Goal: Communication & Community: Answer question/provide support

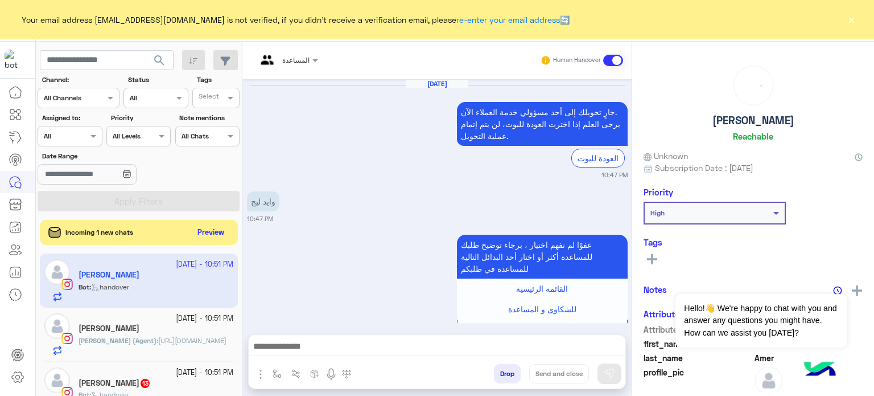
scroll to position [316, 0]
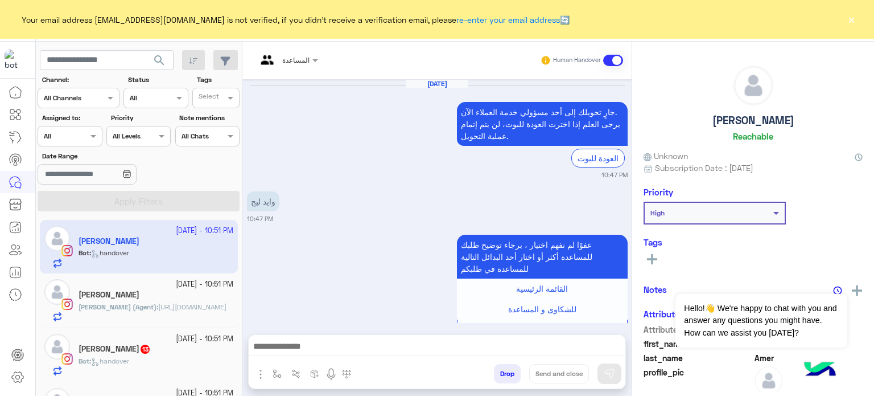
scroll to position [316, 0]
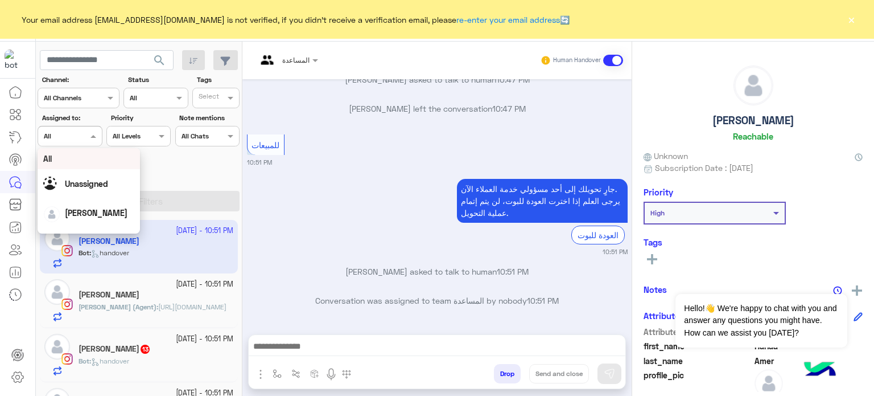
click at [73, 138] on div at bounding box center [69, 134] width 63 height 11
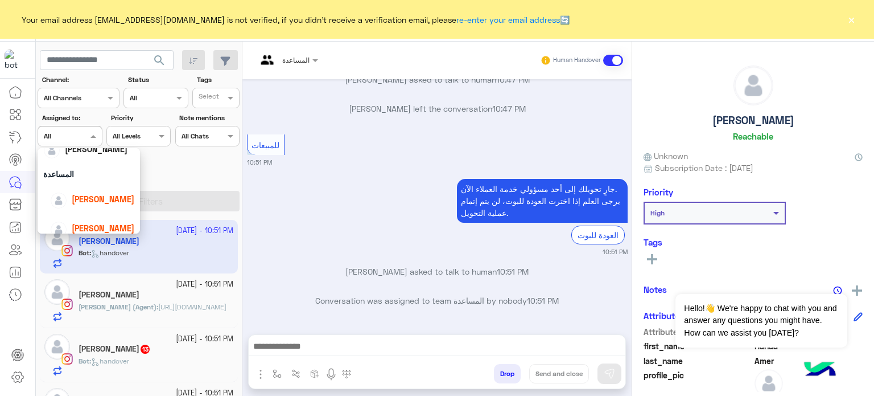
scroll to position [73, 0]
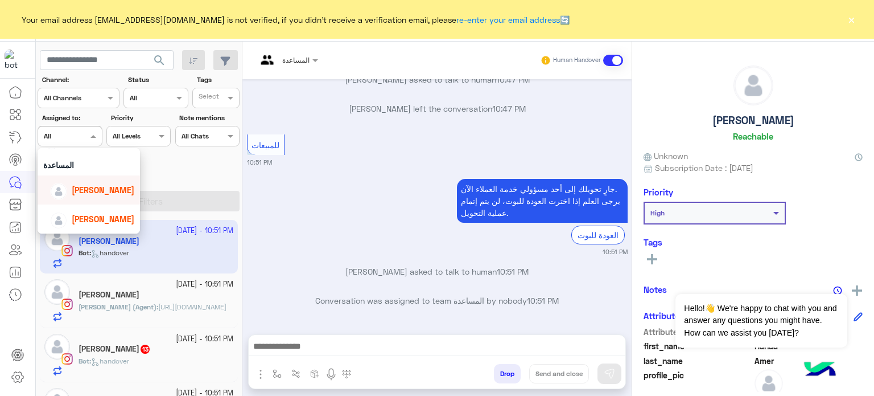
click at [102, 185] on span "[PERSON_NAME]" at bounding box center [103, 190] width 63 height 10
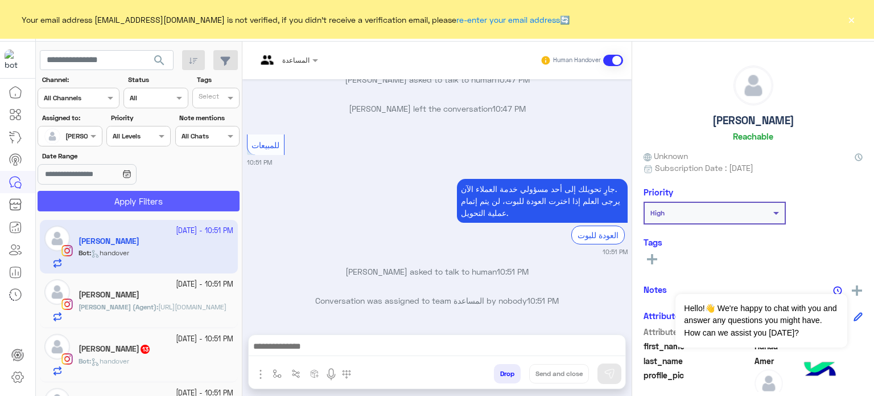
click at [207, 197] on button "Apply Filters" at bounding box center [139, 201] width 202 height 20
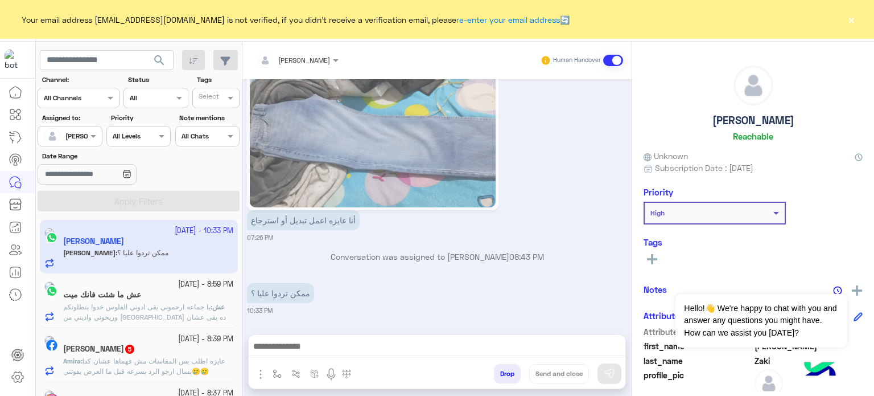
scroll to position [6, 0]
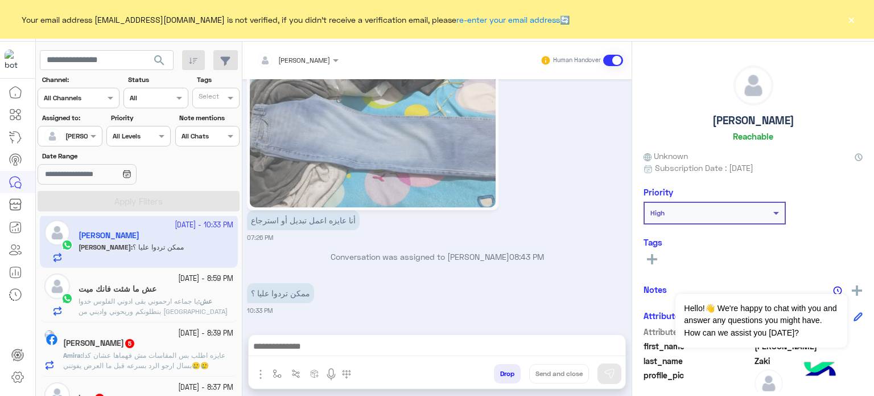
click at [126, 311] on span "يا جماعه ارحموني بقى ادوني الفلوس خدوا بنطلونكم وريحوني واديني من [GEOGRAPHIC_D…" at bounding box center [153, 315] width 149 height 39
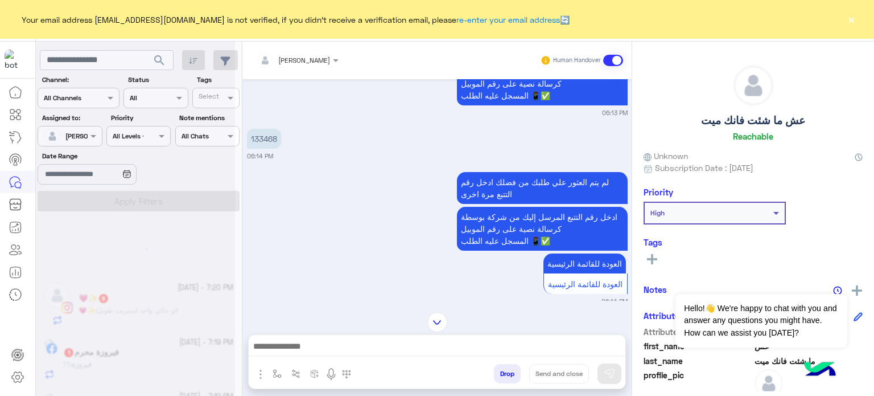
scroll to position [6, 0]
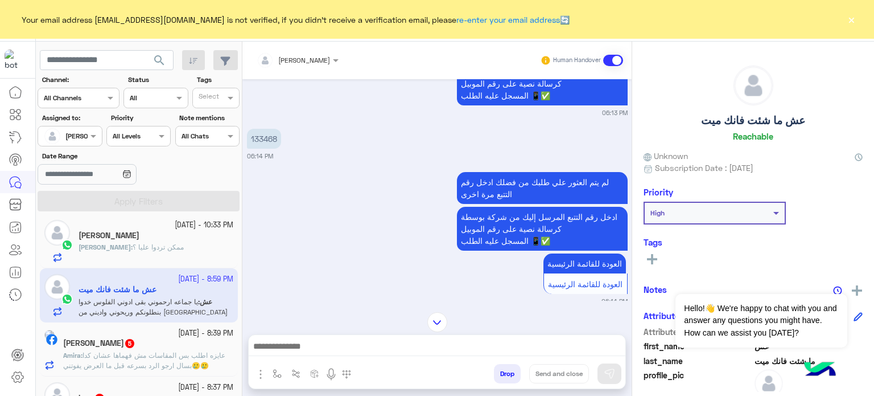
click at [79, 133] on div at bounding box center [69, 134] width 63 height 11
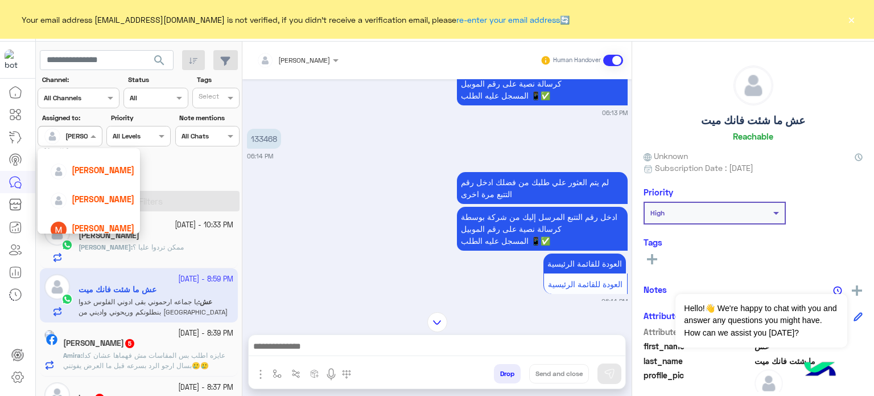
scroll to position [95, 0]
click at [96, 199] on span "[PERSON_NAME]" at bounding box center [103, 197] width 63 height 10
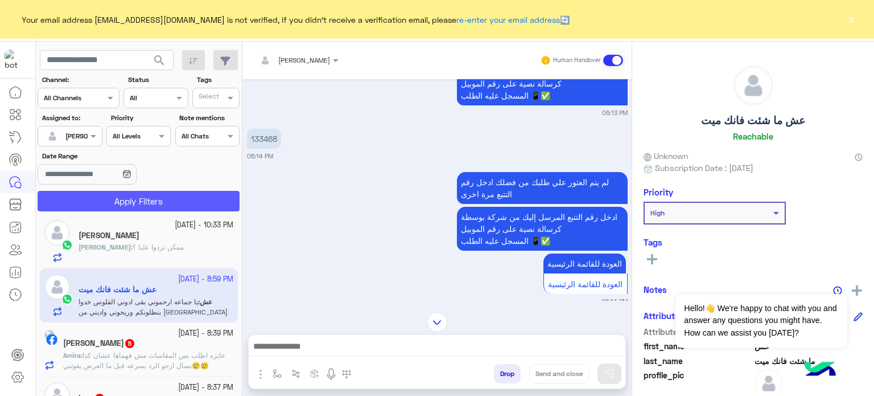
click at [137, 198] on button "Apply Filters" at bounding box center [139, 201] width 202 height 20
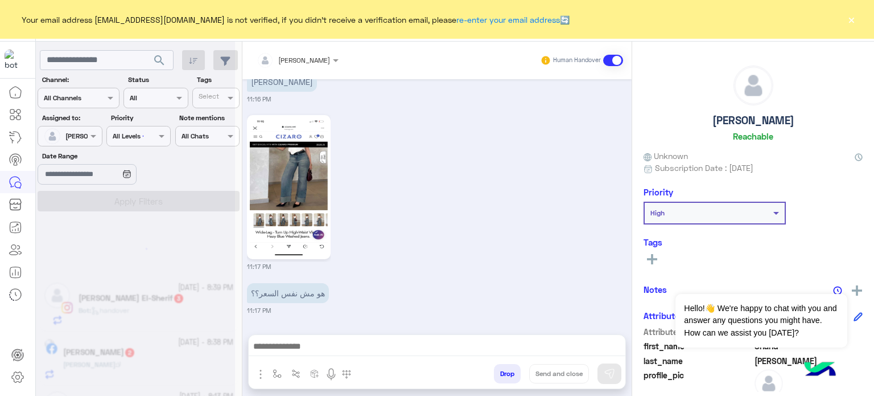
scroll to position [6, 0]
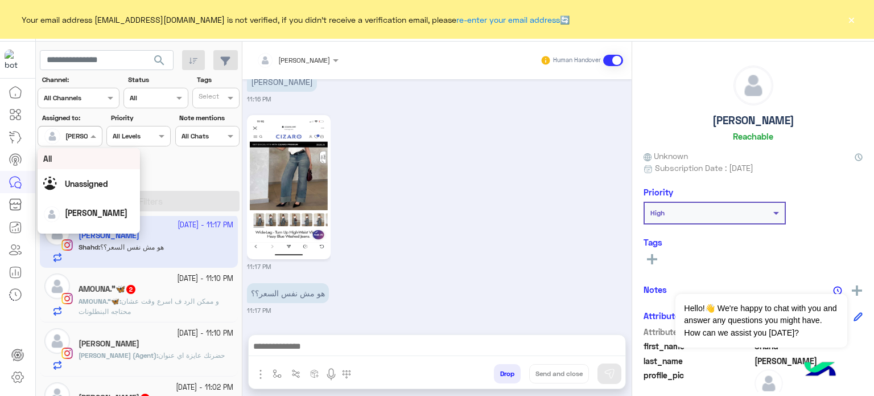
click at [87, 135] on div at bounding box center [69, 134] width 63 height 11
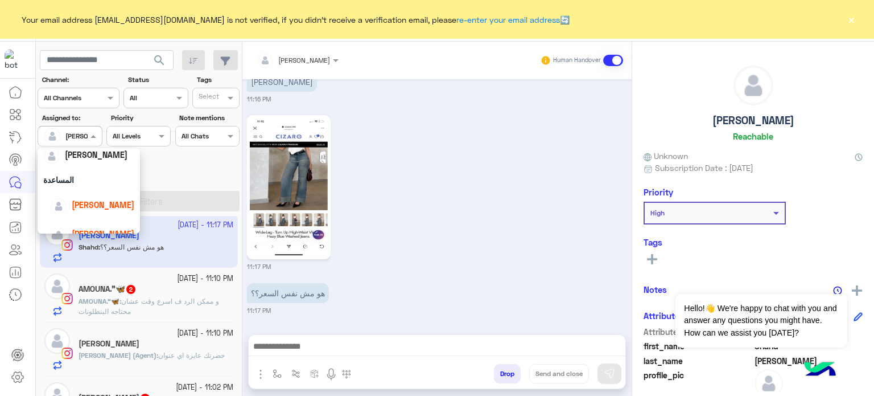
scroll to position [73, 0]
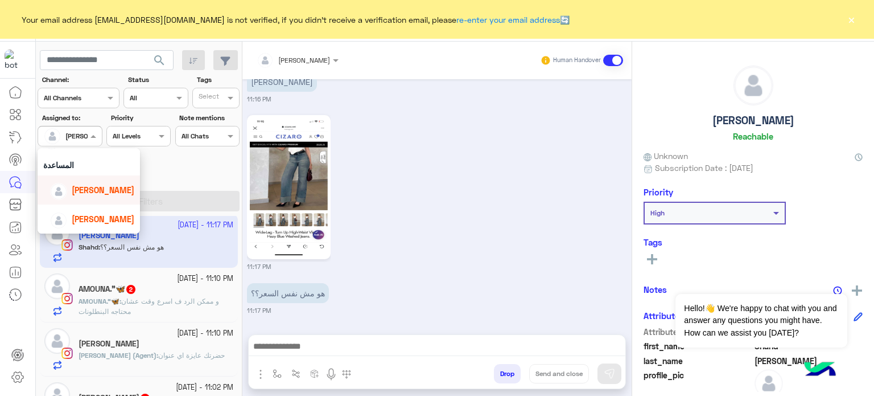
click at [97, 195] on div "[PERSON_NAME]" at bounding box center [103, 190] width 63 height 12
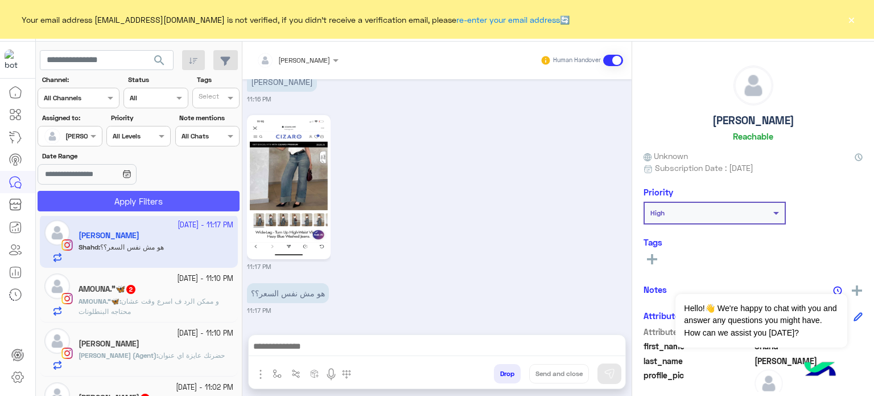
click at [167, 200] on button "Apply Filters" at bounding box center [139, 201] width 202 height 20
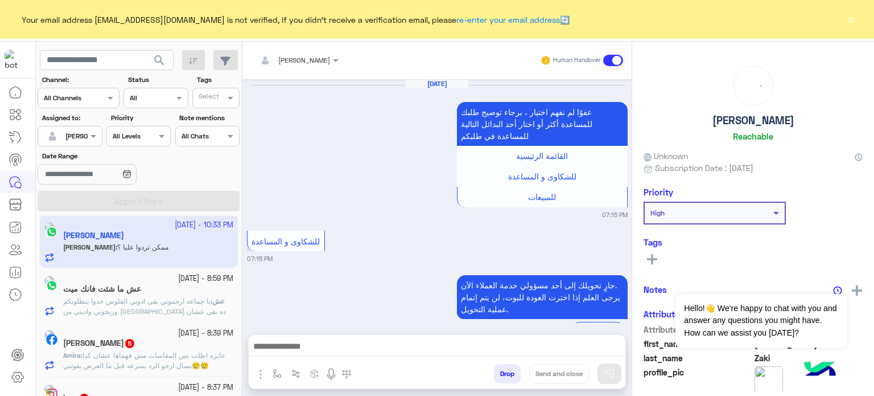
scroll to position [735, 0]
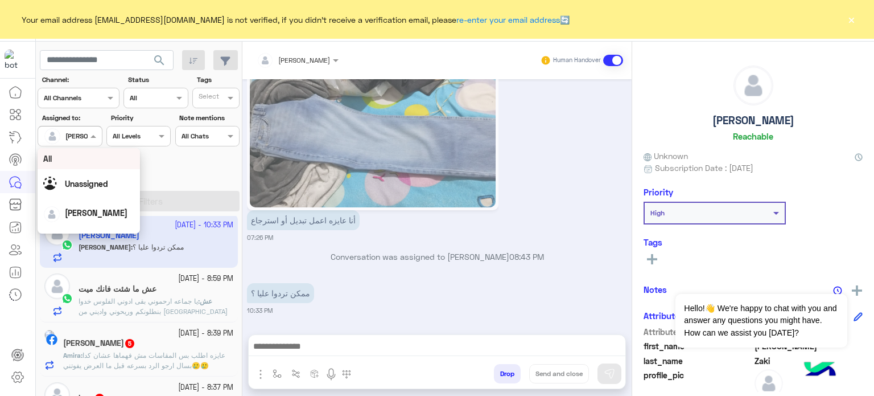
click at [89, 139] on span at bounding box center [95, 136] width 14 height 12
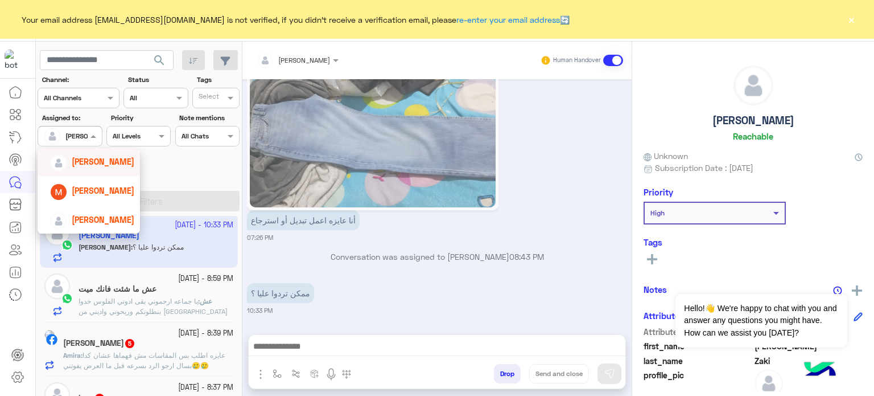
click at [90, 164] on span "[PERSON_NAME]" at bounding box center [103, 161] width 63 height 10
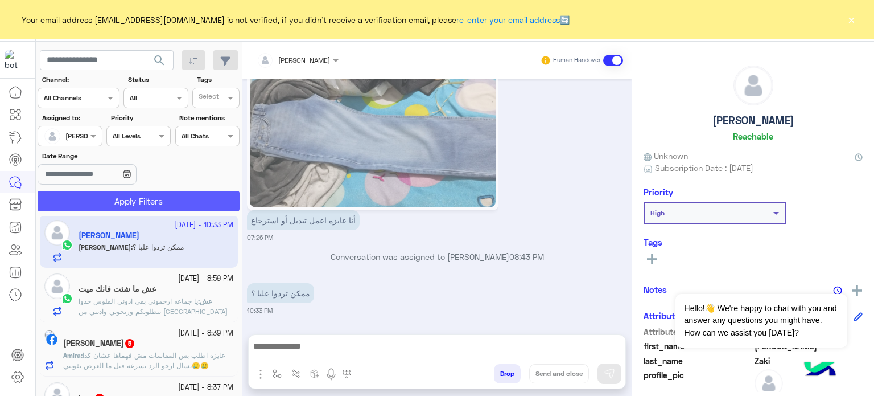
click at [149, 197] on button "Apply Filters" at bounding box center [139, 201] width 202 height 20
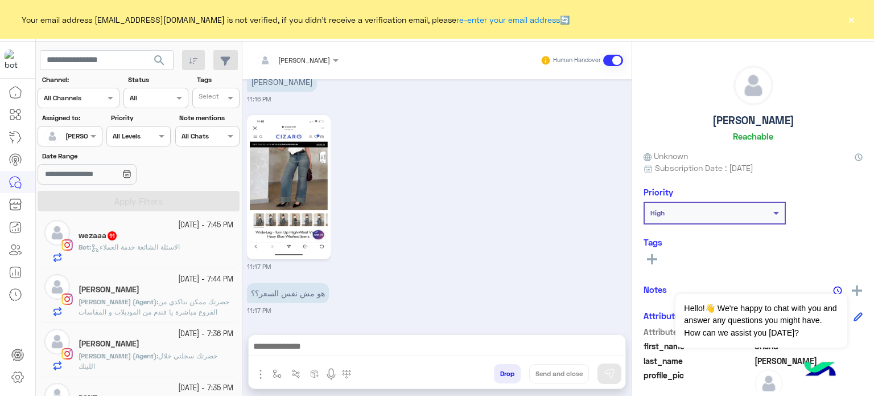
scroll to position [547, 0]
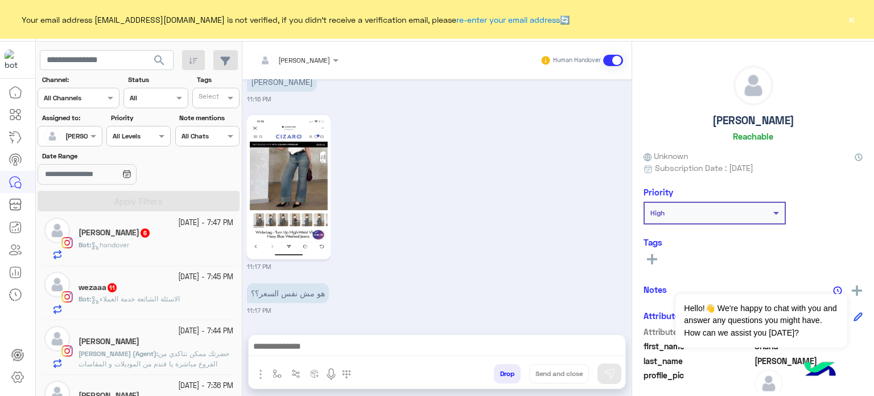
click at [74, 132] on div at bounding box center [69, 134] width 63 height 11
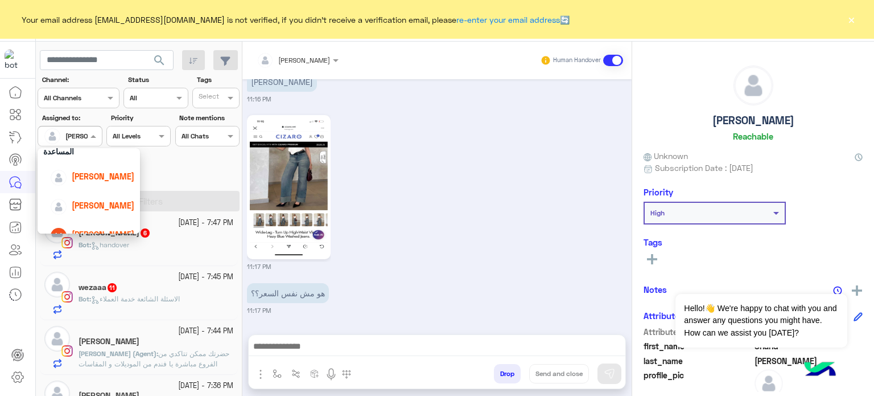
scroll to position [88, 0]
click at [112, 178] on span "[PERSON_NAME]" at bounding box center [103, 175] width 63 height 10
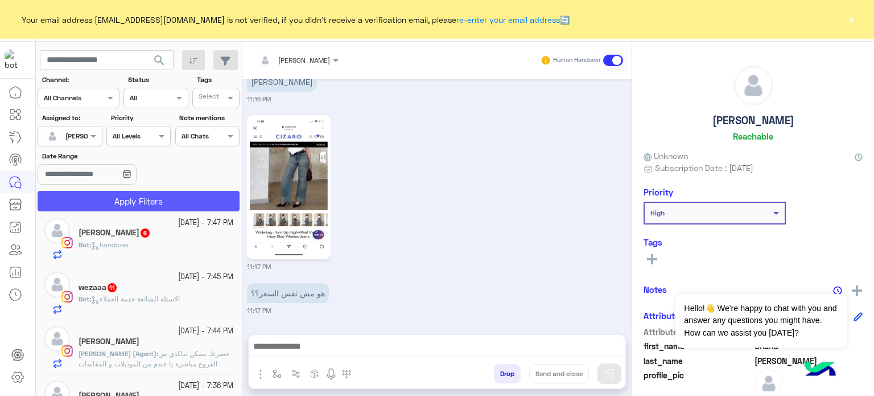
click at [160, 203] on button "Apply Filters" at bounding box center [139, 201] width 202 height 20
